Goal: Communication & Community: Answer question/provide support

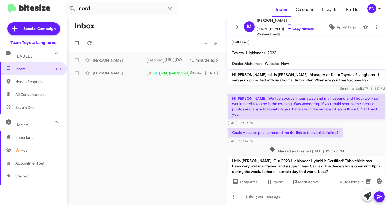
scroll to position [40, 0]
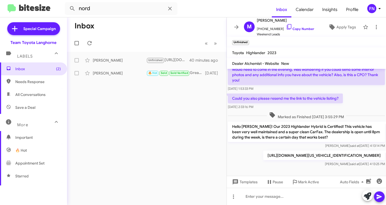
click at [42, 96] on span "All Conversations" at bounding box center [30, 94] width 30 height 5
type input "in:all-conversations"
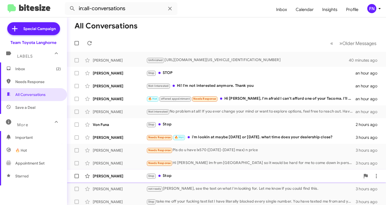
click at [115, 175] on div "[PERSON_NAME]" at bounding box center [120, 175] width 54 height 5
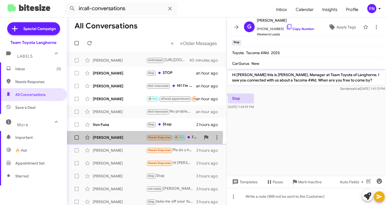
click at [124, 134] on div "[PERSON_NAME] Needs Response 🔥 Hot i'm lookin at maybe [DATE] or [DATE]. what t…" at bounding box center [146, 137] width 151 height 11
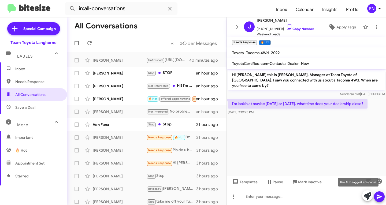
click at [363, 194] on button at bounding box center [367, 195] width 11 height 11
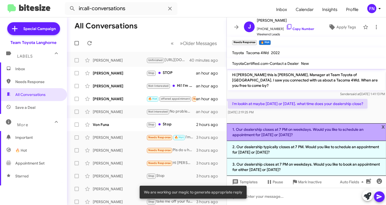
click at [313, 134] on li "1. Our dealership closes at 7 PM on weekdays. Would you like to schedule an app…" at bounding box center [305, 132] width 159 height 18
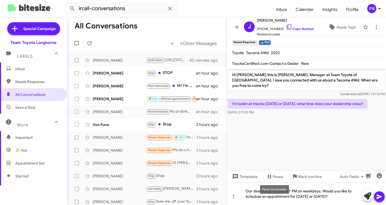
click at [290, 188] on mat-tooltip-component "Pause Conversation" at bounding box center [274, 189] width 36 height 16
click at [290, 190] on mat-tooltip-component "Pause Conversation" at bounding box center [274, 189] width 36 height 16
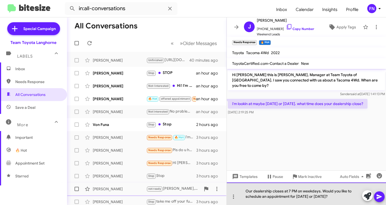
drag, startPoint x: 337, startPoint y: 197, endPoint x: 171, endPoint y: 183, distance: 166.3
click at [176, 181] on div "All Conversations « Previous » Next Older Messages [PERSON_NAME] Unfinished [UR…" at bounding box center [226, 110] width 319 height 187
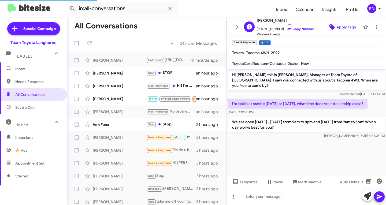
click at [329, 29] on icon at bounding box center [332, 27] width 6 height 6
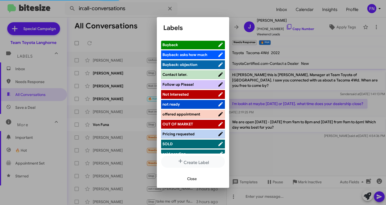
scroll to position [80, 0]
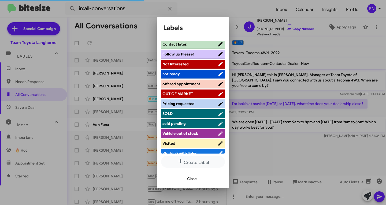
click at [207, 84] on span "offered appointment" at bounding box center [189, 83] width 55 height 5
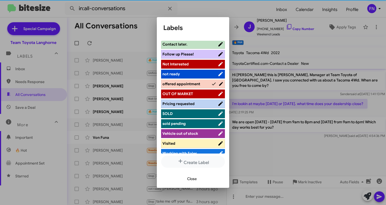
click at [185, 179] on button "Close" at bounding box center [192, 179] width 18 height 10
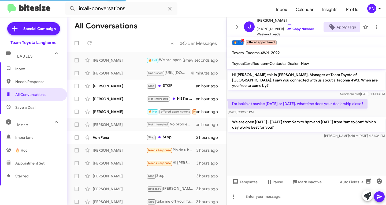
click at [243, 40] on span "×" at bounding box center [242, 40] width 4 height 6
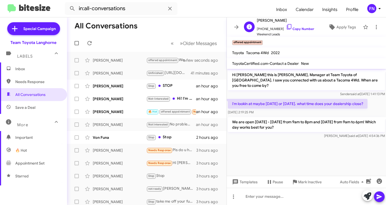
click at [290, 32] on span "Weekend Leads" at bounding box center [284, 34] width 57 height 5
click at [295, 29] on link "Copy Number" at bounding box center [300, 29] width 28 height 4
copy mat-toolbar "Apply Tags"
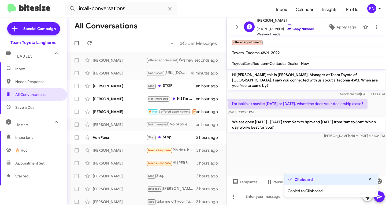
click at [294, 28] on link "Copy Number" at bounding box center [300, 29] width 28 height 4
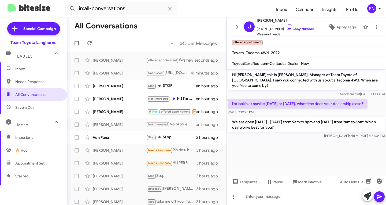
drag, startPoint x: 269, startPoint y: 108, endPoint x: 234, endPoint y: 102, distance: 35.5
click at [234, 102] on p "i'm lookin at maybe [DATE] or [DATE]. what time does your dealership close?" at bounding box center [297, 104] width 139 height 10
click at [278, 101] on p "i'm lookin at maybe [DATE] or [DATE]. what time does your dealership close?" at bounding box center [297, 104] width 139 height 10
drag, startPoint x: 267, startPoint y: 103, endPoint x: 229, endPoint y: 96, distance: 38.6
click at [229, 99] on p "i'm lookin at maybe [DATE] or [DATE]. what time does your dealership close?" at bounding box center [297, 104] width 139 height 10
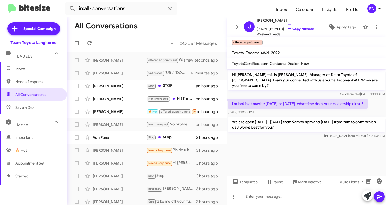
copy p "i'm lookin at maybe [DATE] or [DATE]. what time does your dealership close?"
click at [118, 180] on div "[PERSON_NAME] Stop Stop 3 hours ago" at bounding box center [146, 176] width 151 height 11
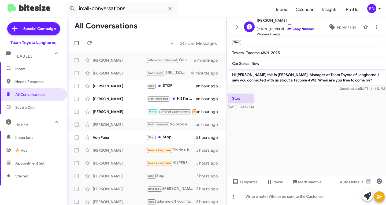
click at [291, 28] on link "Copy Number" at bounding box center [300, 29] width 28 height 4
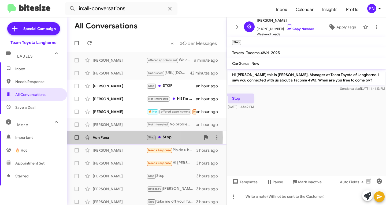
click at [99, 137] on div "Von Funa" at bounding box center [120, 137] width 54 height 5
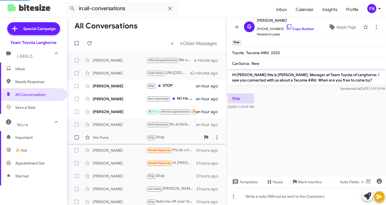
scroll to position [595, 0]
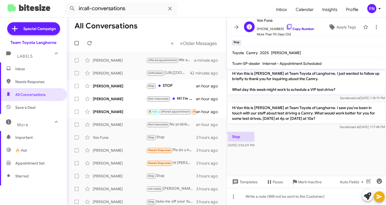
click at [292, 29] on link "Copy Number" at bounding box center [300, 29] width 28 height 4
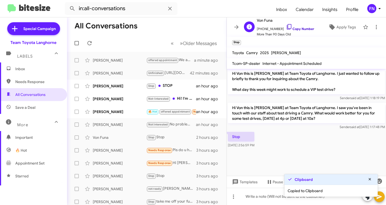
click at [291, 28] on link "Copy Number" at bounding box center [300, 29] width 28 height 4
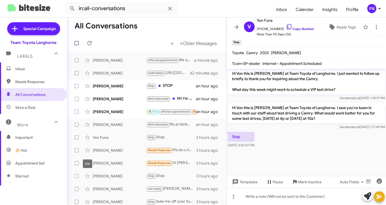
click at [89, 157] on mat-tooltip-component "Star" at bounding box center [87, 164] width 17 height 16
click at [106, 160] on div "[PERSON_NAME] Needs Response Hi [PERSON_NAME] im from [GEOGRAPHIC_DATA] so it w…" at bounding box center [146, 163] width 151 height 11
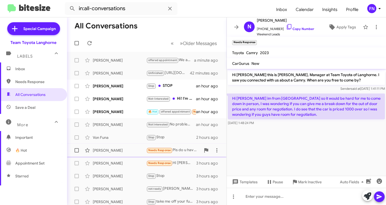
click at [131, 147] on div "[PERSON_NAME] Needs Response Pls do u have lx570 ([DATE]-[DATE] max) n price 3 …" at bounding box center [146, 150] width 151 height 11
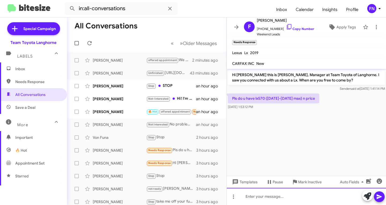
click at [276, 194] on div at bounding box center [305, 196] width 159 height 17
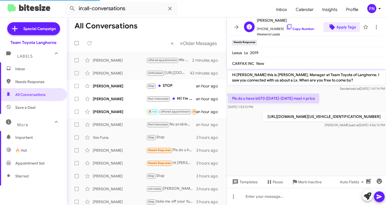
click at [329, 27] on icon at bounding box center [332, 27] width 6 height 6
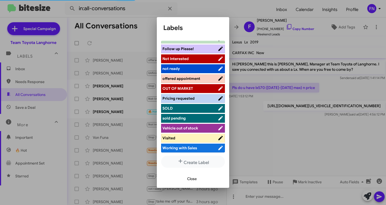
click at [186, 78] on span "offered appointment" at bounding box center [181, 78] width 38 height 5
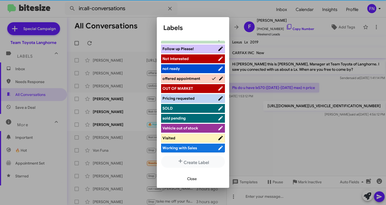
click at [195, 180] on span "Close" at bounding box center [192, 179] width 10 height 10
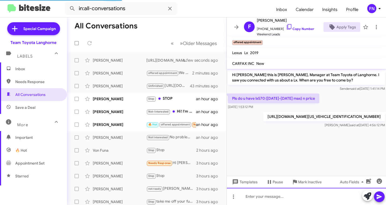
click at [281, 194] on div at bounding box center [305, 196] width 159 height 17
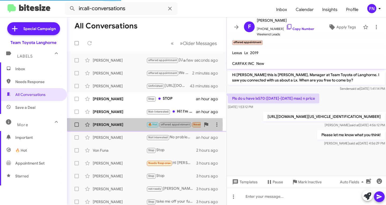
click at [124, 124] on div "[PERSON_NAME]" at bounding box center [120, 124] width 54 height 5
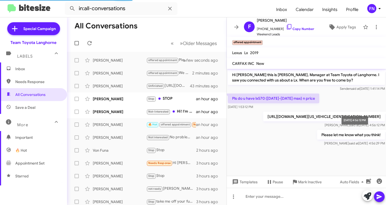
scroll to position [56, 0]
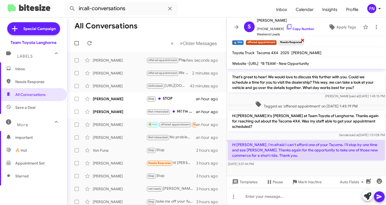
click at [304, 41] on span "×" at bounding box center [302, 40] width 4 height 6
click at [296, 29] on link "Copy Number" at bounding box center [300, 29] width 28 height 4
click at [343, 26] on span "Apply Tags" at bounding box center [346, 27] width 20 height 10
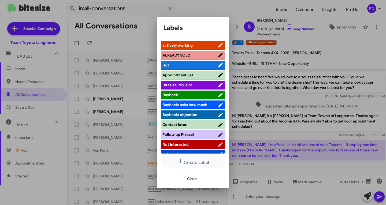
click at [191, 141] on li "Not Interested" at bounding box center [193, 144] width 64 height 9
click at [193, 142] on span "Not Interested" at bounding box center [189, 144] width 55 height 5
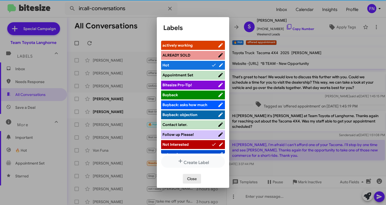
click at [187, 181] on span "Close" at bounding box center [192, 179] width 10 height 10
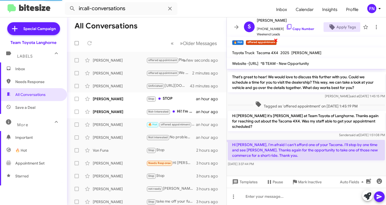
click at [275, 40] on span "×" at bounding box center [275, 40] width 4 height 6
click at [244, 40] on span "×" at bounding box center [242, 40] width 4 height 6
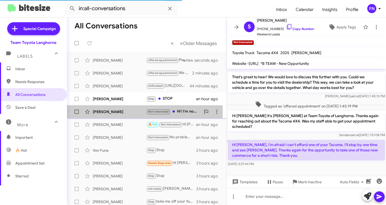
click at [127, 111] on div "[PERSON_NAME]" at bounding box center [120, 111] width 54 height 5
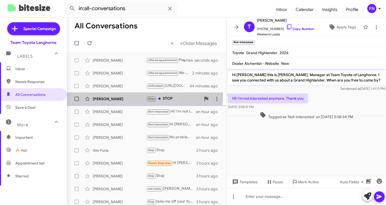
click at [99, 95] on div "[PERSON_NAME] Stop STOP an hour ago" at bounding box center [146, 98] width 151 height 11
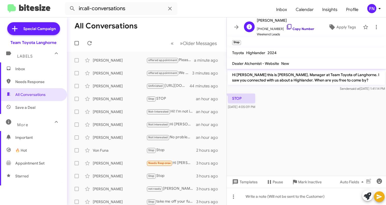
click at [295, 27] on link "Copy Number" at bounding box center [300, 29] width 28 height 4
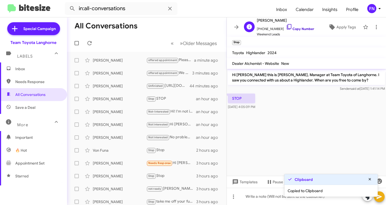
click at [295, 27] on link "Copy Number" at bounding box center [300, 29] width 28 height 4
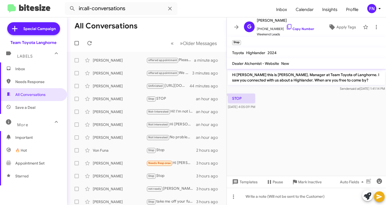
click at [27, 114] on mat-expansion-panel-header "More" at bounding box center [33, 122] width 67 height 17
click at [31, 85] on span "Needs Response" at bounding box center [33, 81] width 67 height 13
type input "in:needs-response"
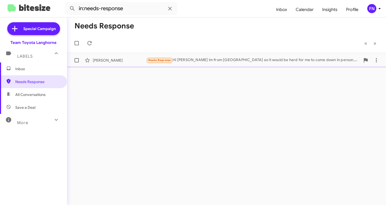
click at [104, 62] on div "[PERSON_NAME]" at bounding box center [120, 60] width 54 height 5
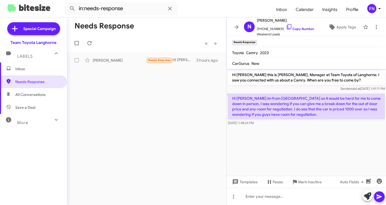
drag, startPoint x: 29, startPoint y: 72, endPoint x: 25, endPoint y: 67, distance: 5.9
click at [29, 72] on span "Inbox" at bounding box center [33, 68] width 67 height 13
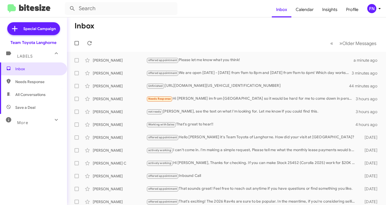
click at [375, 8] on div "FN" at bounding box center [371, 8] width 9 height 9
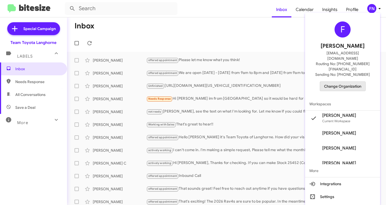
click at [344, 82] on span "Change Organization" at bounding box center [342, 86] width 37 height 9
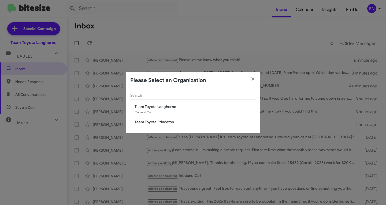
click at [165, 120] on span "Team Toyota Princeton" at bounding box center [194, 121] width 121 height 5
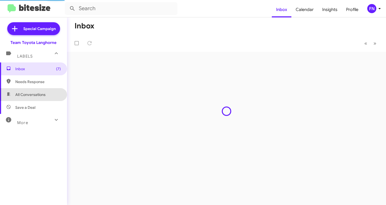
click at [45, 95] on span "All Conversations" at bounding box center [30, 94] width 30 height 5
type input "in:all-conversations"
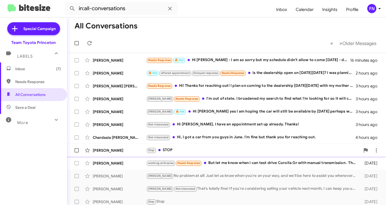
click at [124, 147] on div "David Fekety Stop STOP 19 hours ago" at bounding box center [226, 150] width 310 height 11
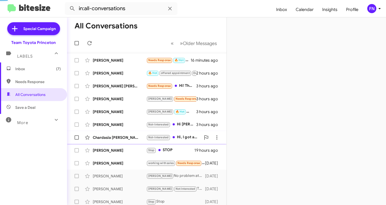
click at [124, 133] on div "Chardasia Steward Not-Interested Hi, I got a car from you guys in June. I'm fin…" at bounding box center [146, 137] width 151 height 11
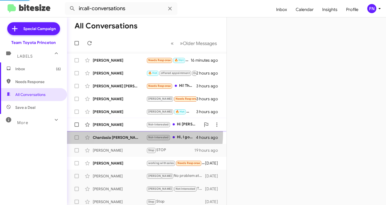
click at [123, 123] on div "Rishi Pathak" at bounding box center [120, 124] width 54 height 5
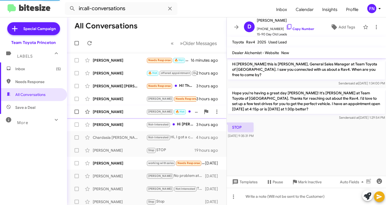
scroll to position [9, 0]
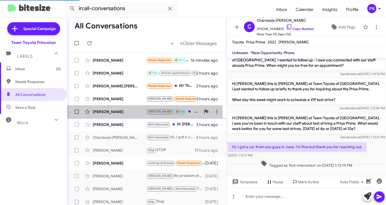
click at [123, 113] on div "Vera Seward" at bounding box center [120, 111] width 54 height 5
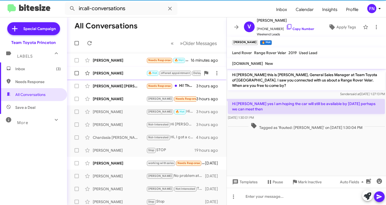
click at [121, 75] on div "Gary Jolley" at bounding box center [120, 72] width 54 height 5
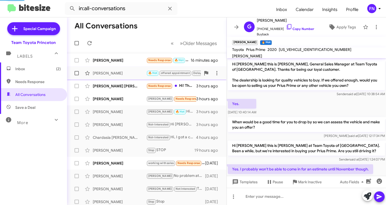
scroll to position [85, 0]
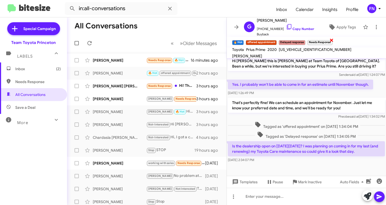
click at [331, 41] on span "×" at bounding box center [331, 40] width 4 height 6
click at [116, 160] on div "Michal Pawlowski working with sales Needs Response But let me know when i can t…" at bounding box center [146, 163] width 151 height 11
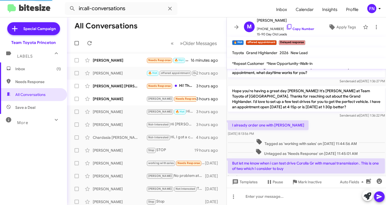
scroll to position [99, 0]
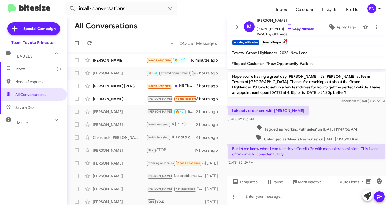
click at [287, 40] on span "×" at bounding box center [285, 40] width 4 height 6
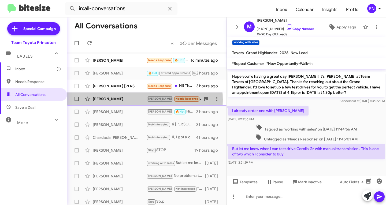
click at [113, 100] on div "Wayne Lehto" at bounding box center [120, 98] width 54 height 5
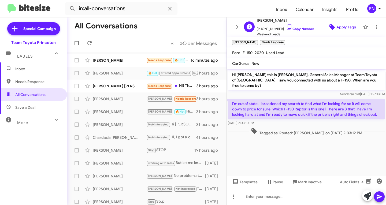
click at [338, 27] on span "Apply Tags" at bounding box center [346, 27] width 20 height 10
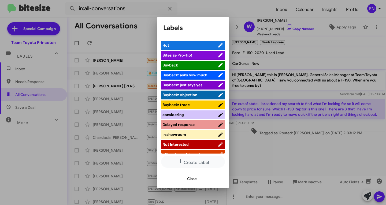
click at [190, 144] on span "Not Interested" at bounding box center [189, 144] width 55 height 5
click at [192, 181] on span "Close" at bounding box center [192, 179] width 10 height 10
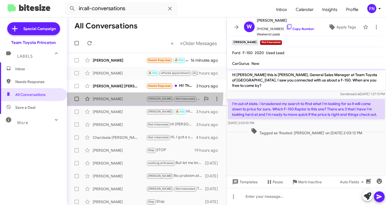
click at [124, 93] on span "Wayne Lehto Lee Not Interested I'm out of state. I broadened my search to find …" at bounding box center [146, 98] width 159 height 13
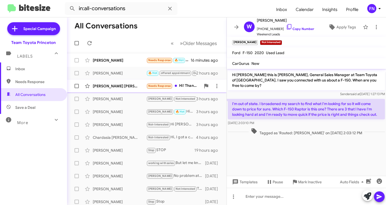
click at [126, 87] on div "Baquera Haidri" at bounding box center [120, 85] width 54 height 5
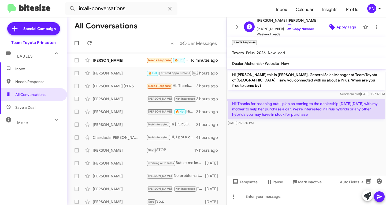
click at [345, 27] on span "Apply Tags" at bounding box center [346, 27] width 20 height 10
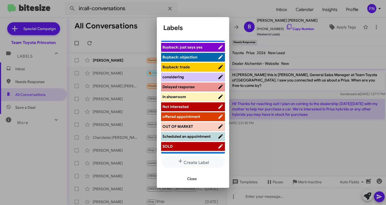
scroll to position [80, 0]
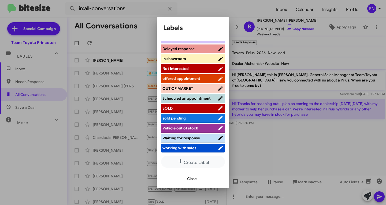
click at [309, 93] on div at bounding box center [193, 102] width 386 height 205
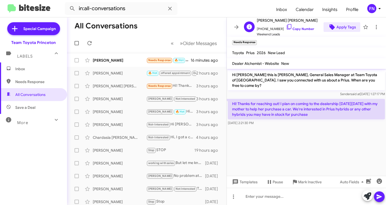
click at [343, 29] on span "Apply Tags" at bounding box center [346, 27] width 20 height 10
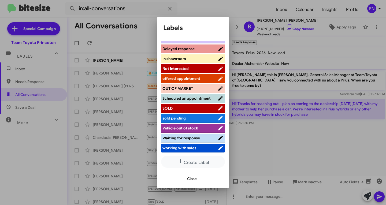
click at [179, 151] on li "working with sales" at bounding box center [193, 148] width 64 height 9
click at [189, 148] on span "working with sales" at bounding box center [179, 147] width 34 height 5
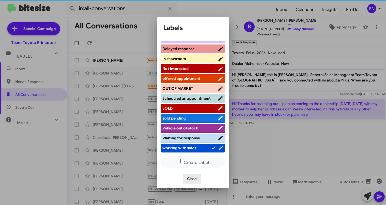
click at [186, 180] on button "Close" at bounding box center [192, 179] width 18 height 10
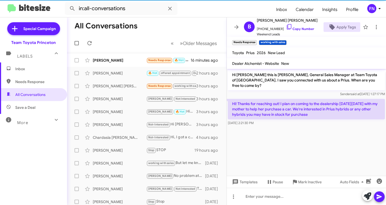
click at [122, 54] on mat-action-list "Nawal Tufail Needs Response 🔥 Hot Hi Andrew - I am so sorry but my schedule did…" at bounding box center [146, 181] width 159 height 259
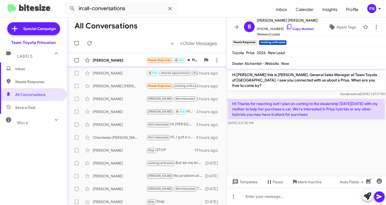
click at [123, 58] on div "Nawal Tufail" at bounding box center [120, 60] width 54 height 5
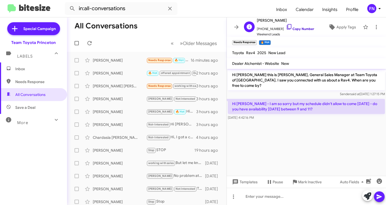
click at [293, 28] on link "Copy Number" at bounding box center [300, 29] width 28 height 4
click at [364, 196] on icon at bounding box center [366, 195] width 7 height 7
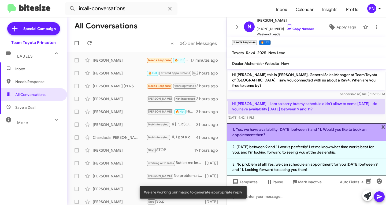
click at [278, 132] on li "1. Yes, we have availability tomorrow between 9 and 11. Would you like to book …" at bounding box center [305, 132] width 159 height 18
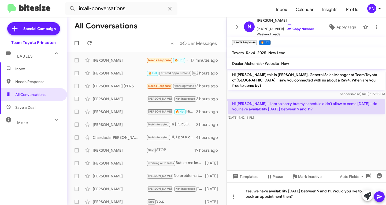
click at [378, 194] on icon at bounding box center [379, 196] width 6 height 6
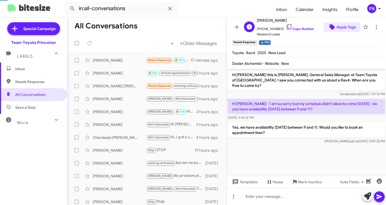
click at [344, 27] on span "Apply Tags" at bounding box center [346, 27] width 20 height 10
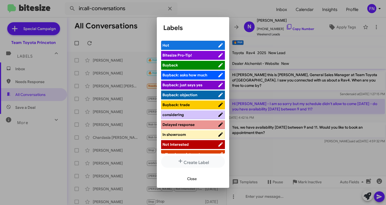
scroll to position [27, 0]
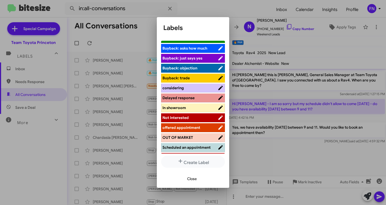
click at [188, 126] on span "offered appointment" at bounding box center [181, 127] width 38 height 5
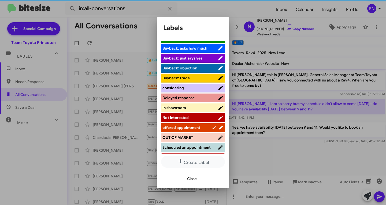
click at [190, 177] on span "Close" at bounding box center [192, 179] width 10 height 10
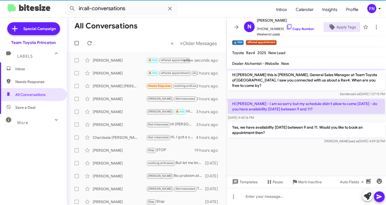
click at [243, 41] on span "×" at bounding box center [241, 40] width 3 height 6
click at [129, 86] on div "Baquera Haidri" at bounding box center [120, 85] width 54 height 5
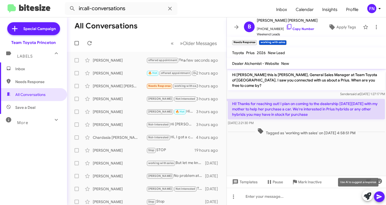
click at [367, 196] on icon at bounding box center [366, 195] width 7 height 7
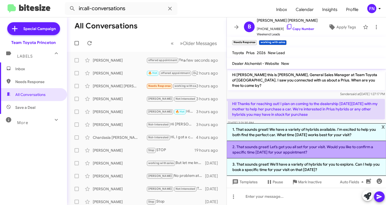
click at [261, 150] on li "2. That sounds great! Let’s get you all set for your visit. Would you like to c…" at bounding box center [305, 149] width 159 height 17
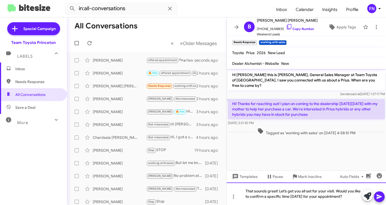
click at [300, 198] on div "That sounds great! Let’s get you all set for your visit. Would you like to conf…" at bounding box center [305, 193] width 159 height 22
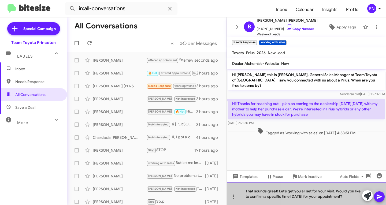
click at [300, 198] on div "That sounds great! Let’s get you all set for your visit. Would you like to conf…" at bounding box center [305, 193] width 159 height 22
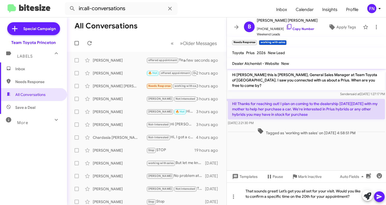
click at [380, 196] on icon at bounding box center [379, 196] width 6 height 6
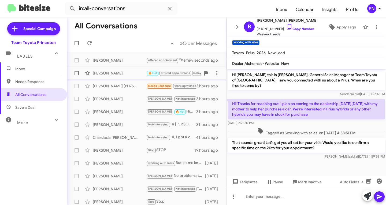
click at [132, 79] on span "Gary Jolley 🔥 Hot offered appointment Delayed response Is the dealership open o…" at bounding box center [146, 73] width 159 height 13
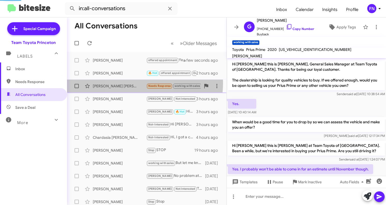
scroll to position [96, 0]
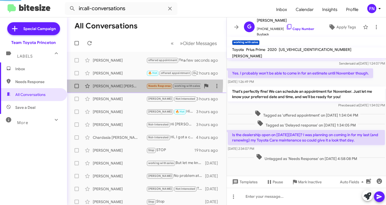
click at [130, 83] on div "Baquera Haidri Needs Response working with sales Hi! Thanks for reaching out! I…" at bounding box center [146, 86] width 151 height 11
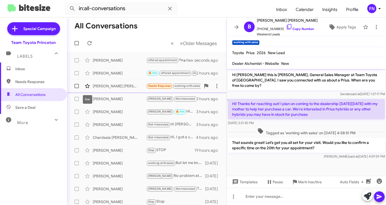
click at [89, 88] on icon at bounding box center [87, 86] width 6 height 6
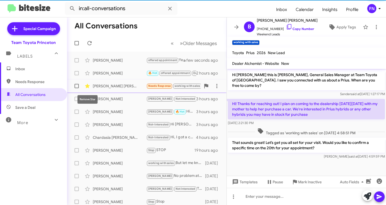
click at [87, 86] on icon at bounding box center [87, 86] width 5 height 4
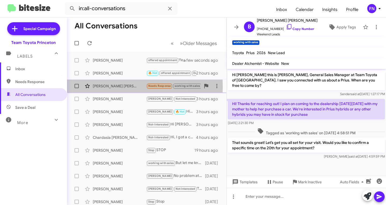
click at [103, 86] on div "Baquera Haidri" at bounding box center [120, 85] width 54 height 5
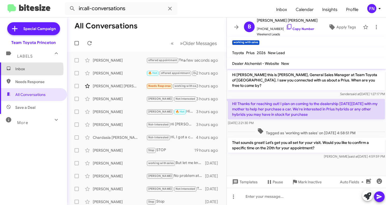
click at [26, 69] on span "Inbox" at bounding box center [38, 68] width 46 height 5
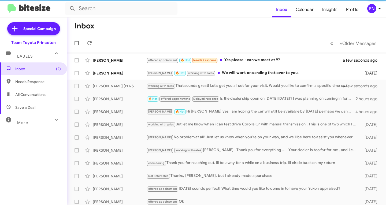
click at [30, 91] on span "All Conversations" at bounding box center [33, 94] width 67 height 13
type input "in:all-conversations"
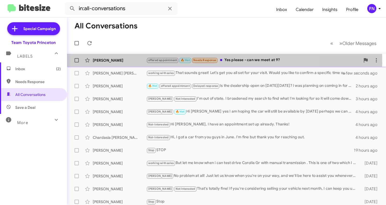
click at [112, 62] on div "Nawal Tufail" at bounding box center [120, 60] width 54 height 5
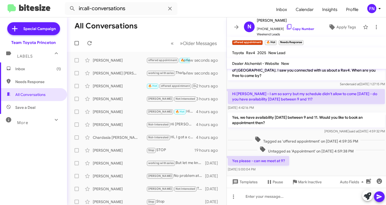
scroll to position [15, 0]
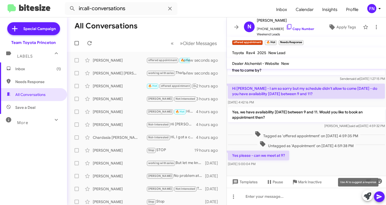
click at [366, 197] on icon at bounding box center [366, 195] width 7 height 7
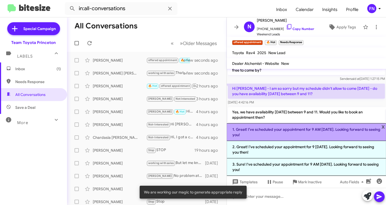
click at [268, 134] on li "1. Great! I’ve scheduled your appointment for 9 AM tomorrow. Looking forward to…" at bounding box center [305, 132] width 159 height 18
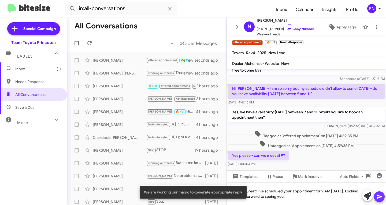
click at [382, 196] on icon at bounding box center [379, 196] width 6 height 6
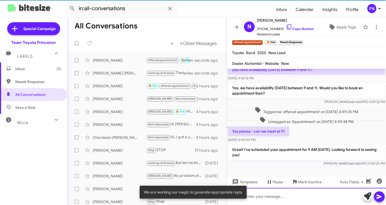
scroll to position [40, 0]
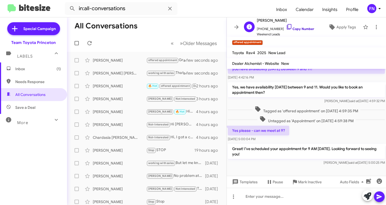
click at [293, 29] on link "Copy Number" at bounding box center [300, 29] width 28 height 4
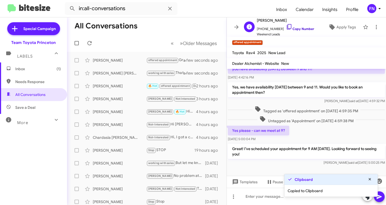
click at [293, 29] on link "Copy Number" at bounding box center [300, 29] width 28 height 4
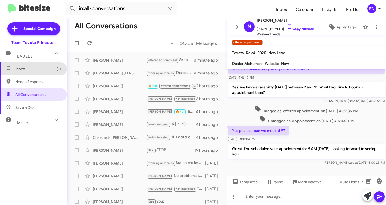
click at [34, 68] on span "Inbox (1)" at bounding box center [38, 68] width 46 height 5
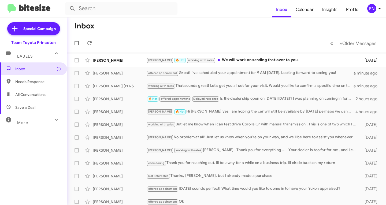
click at [25, 96] on span "All Conversations" at bounding box center [30, 94] width 30 height 5
type input "in:all-conversations"
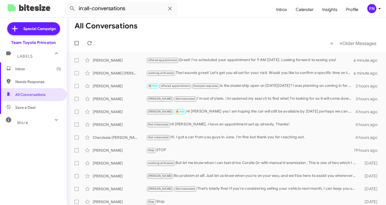
click at [28, 61] on mat-expansion-panel-header "Labels" at bounding box center [33, 53] width 67 height 17
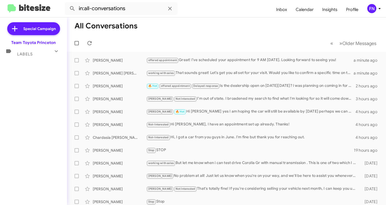
click at [32, 59] on div "Special Campaign Team Toyota Princeton Labels Inbox (1) Needs Response All Conv…" at bounding box center [33, 109] width 67 height 185
click at [37, 56] on div "Labels" at bounding box center [28, 52] width 48 height 10
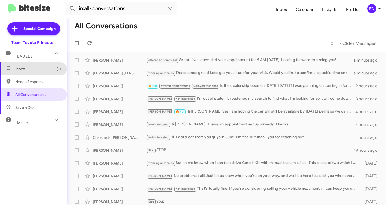
click at [36, 63] on span "Inbox (1)" at bounding box center [33, 68] width 67 height 13
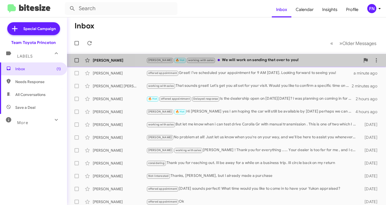
click at [252, 61] on div "Lee 🔥 Hot working with sales We will work on sending that over to you!" at bounding box center [253, 60] width 214 height 6
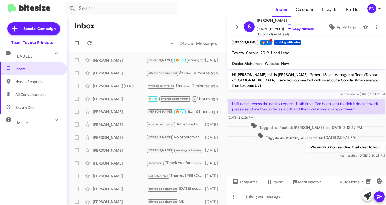
click at [269, 41] on span "×" at bounding box center [271, 40] width 4 height 6
click at [373, 10] on div "FN" at bounding box center [371, 8] width 9 height 9
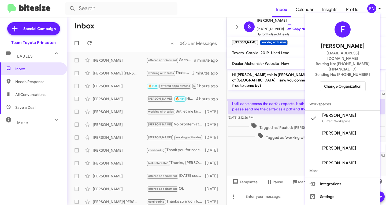
click at [339, 82] on span "Change Organization" at bounding box center [342, 86] width 37 height 9
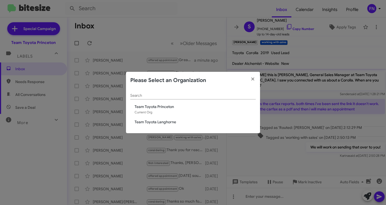
click at [131, 120] on span "Team Toyota Langhorne" at bounding box center [192, 121] width 125 height 5
